Goal: Find specific page/section: Find specific page/section

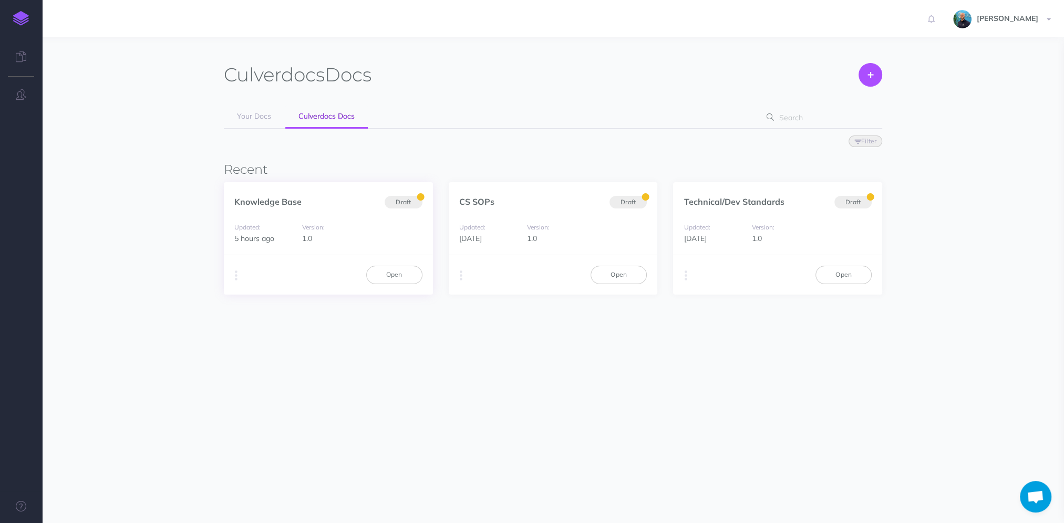
click at [313, 208] on div "Knowledge Base Draft" at bounding box center [328, 196] width 209 height 28
click at [268, 202] on link "Knowledge Base" at bounding box center [267, 202] width 67 height 11
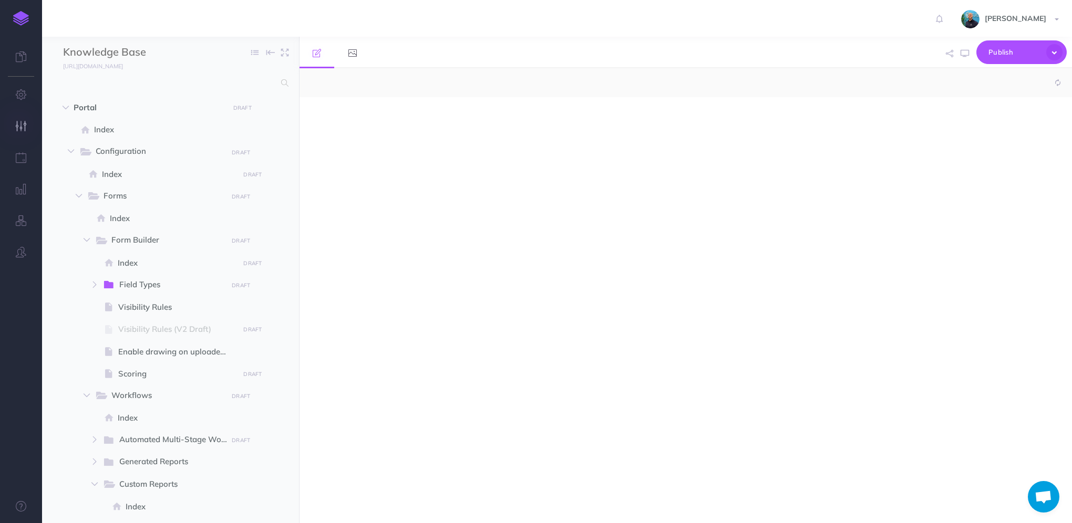
select select "null"
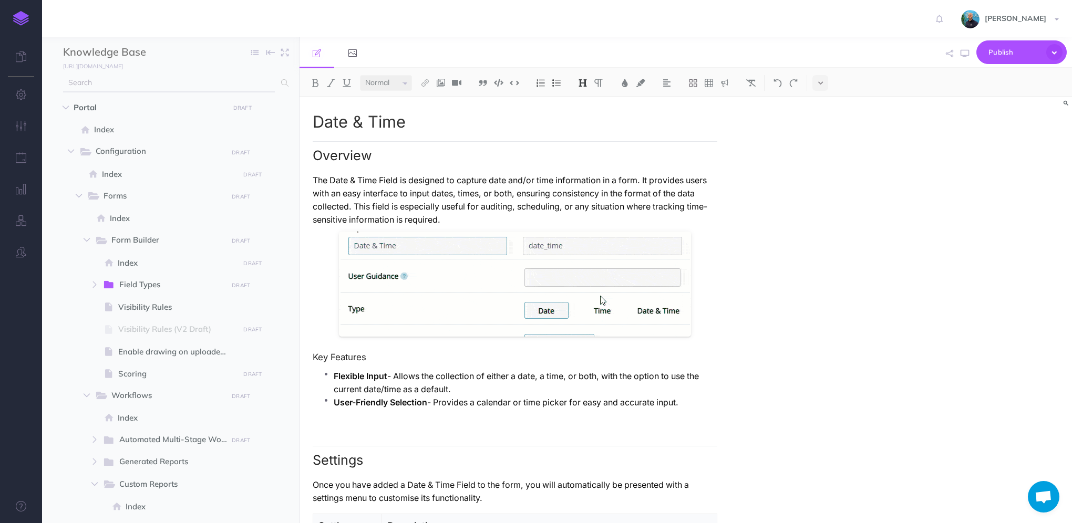
click at [233, 82] on input "text" at bounding box center [169, 83] width 212 height 19
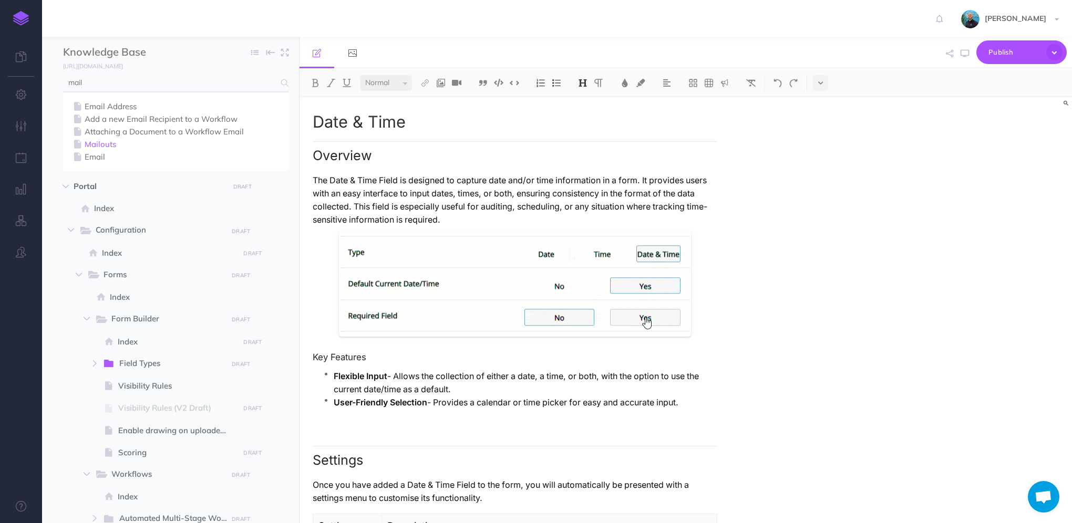
type input "mail"
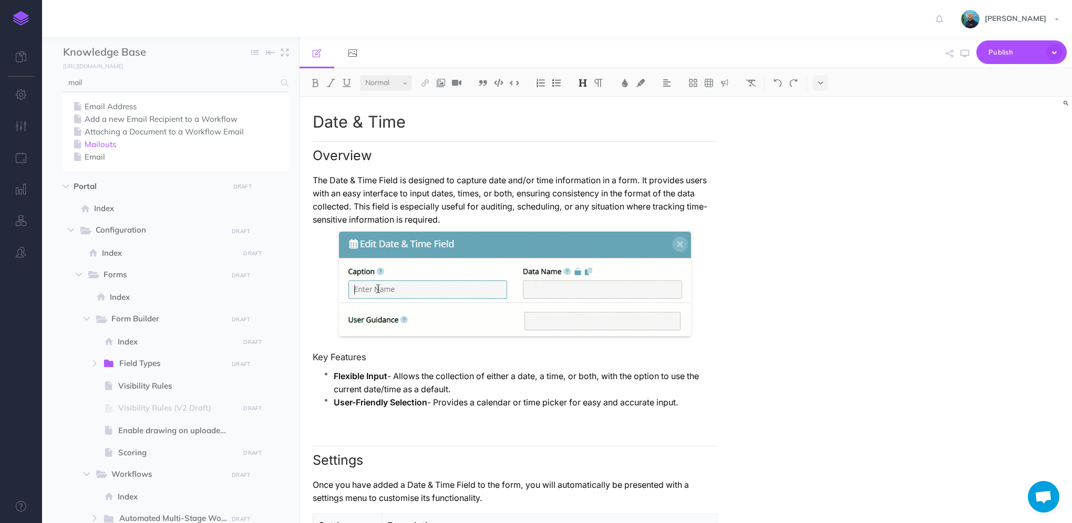
click at [134, 143] on link "Mailouts" at bounding box center [176, 144] width 210 height 13
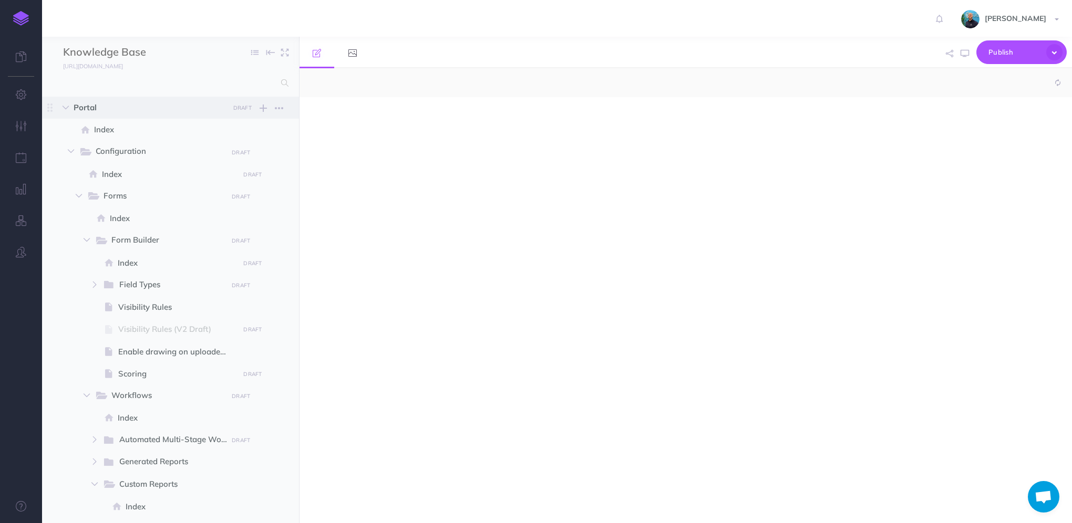
select select "null"
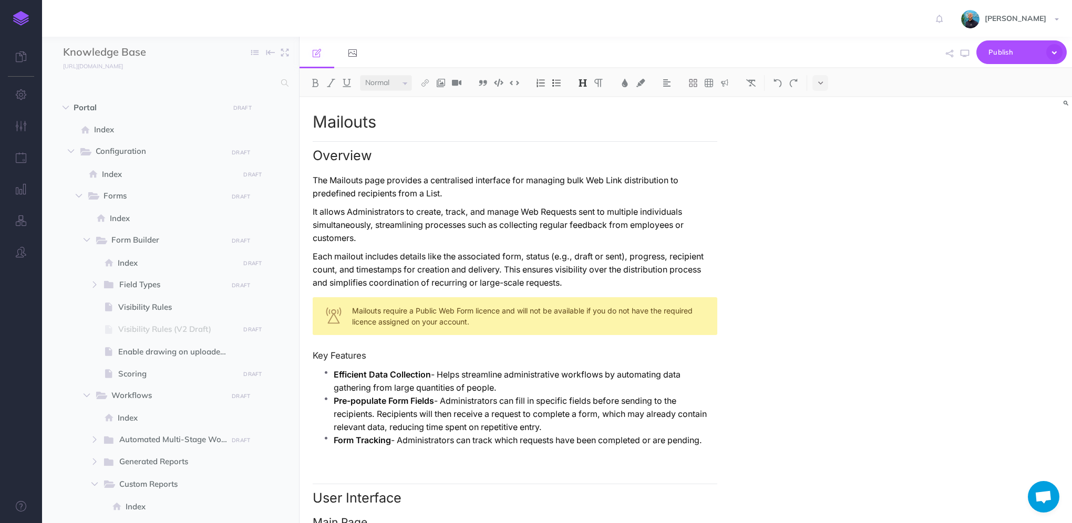
click at [32, 23] on link at bounding box center [21, 18] width 42 height 37
